Goal: Information Seeking & Learning: Learn about a topic

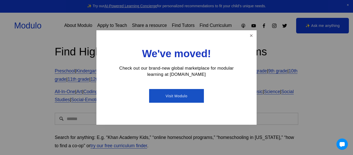
scroll to position [24, 0]
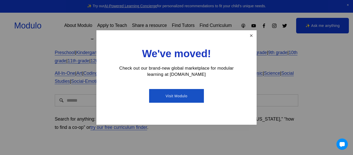
click at [255, 38] on link "Close" at bounding box center [251, 35] width 9 height 9
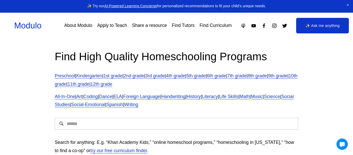
scroll to position [1, 0]
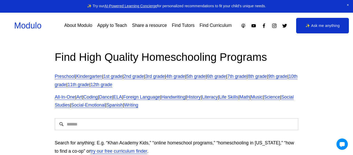
click at [67, 122] on input "Search" at bounding box center [177, 124] width 244 height 12
type input "**********"
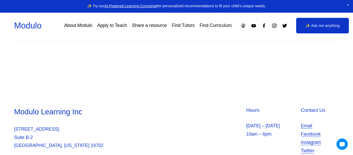
click at [0, 136] on div "Modulo Learning Inc 2035 Sunset Lake Suite Suite B-2 Newark, Delaware 19702 Hou…" at bounding box center [176, 140] width 353 height 66
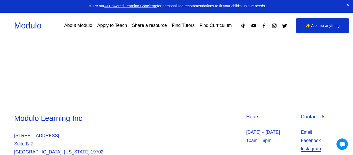
click at [60, 109] on div "Modulo Learning Inc 2035 Sunset Lake Suite Suite B-2 Newark, Delaware 19702 Hou…" at bounding box center [176, 145] width 353 height 89
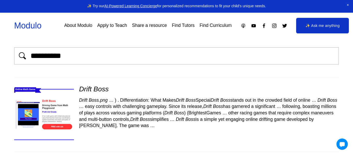
scroll to position [0, 0]
